Goal: Check status

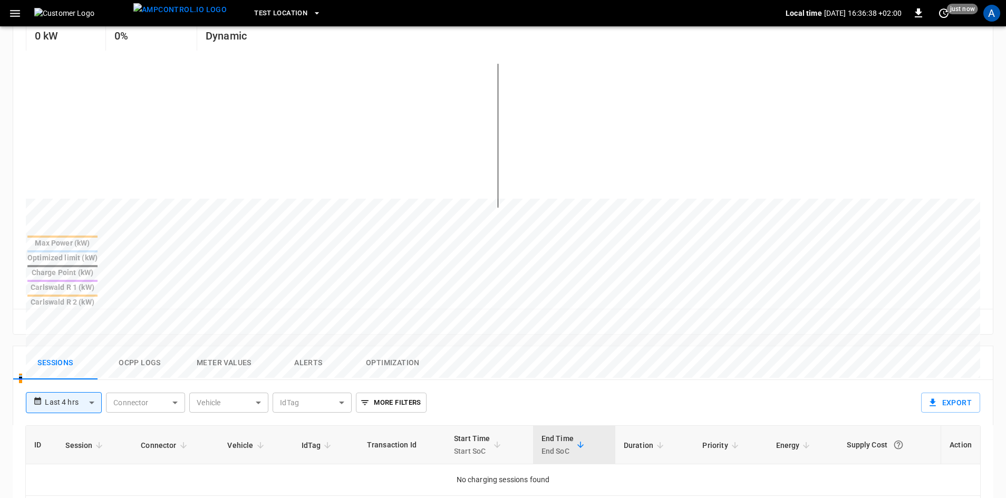
scroll to position [369, 0]
